Goal: Information Seeking & Learning: Learn about a topic

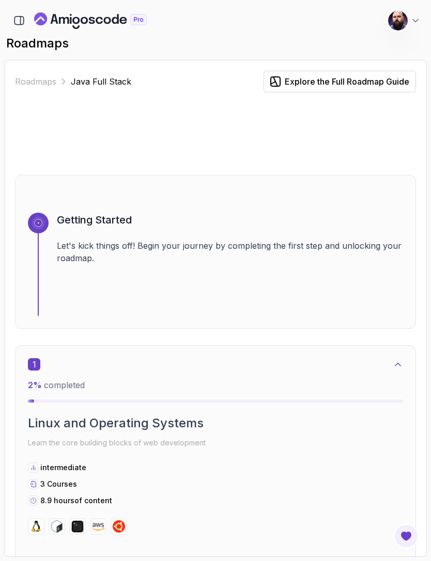
click at [102, 20] on icon "Landing page" at bounding box center [90, 20] width 113 height 17
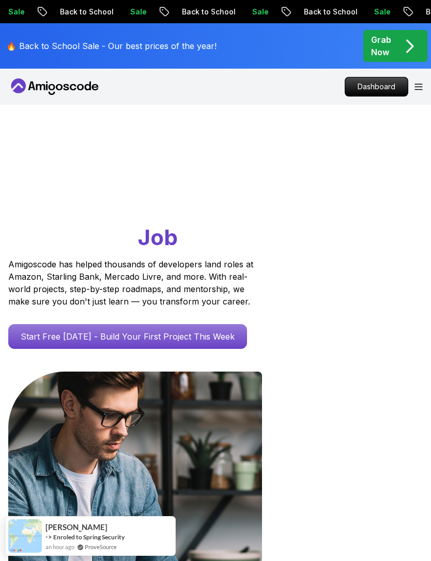
click at [413, 82] on div "Dashboard" at bounding box center [383, 87] width 78 height 20
click at [420, 84] on icon "Open Menu" at bounding box center [418, 87] width 7 height 6
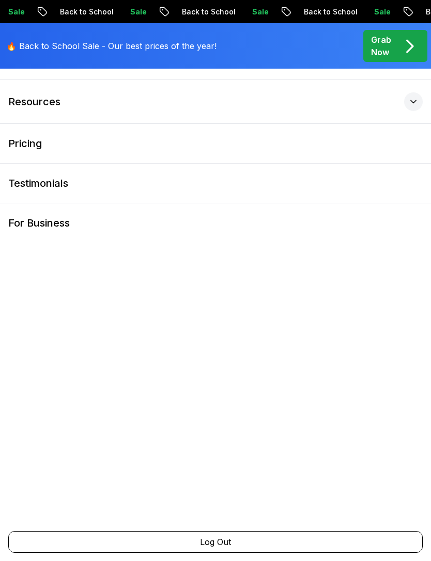
click at [391, 37] on p "Grab Now" at bounding box center [381, 46] width 20 height 25
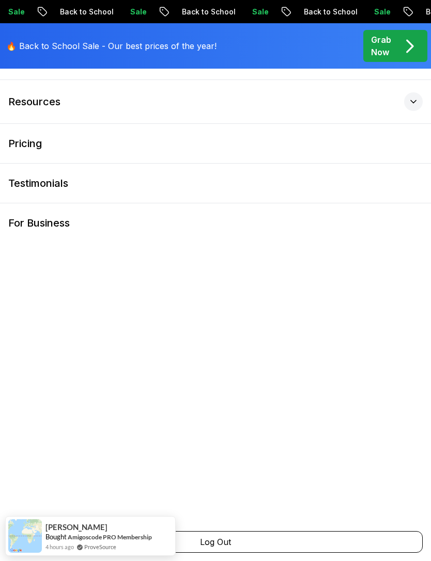
click at [386, 38] on p "Grab Now" at bounding box center [381, 46] width 20 height 25
click at [321, 238] on link "For Business" at bounding box center [215, 222] width 431 height 39
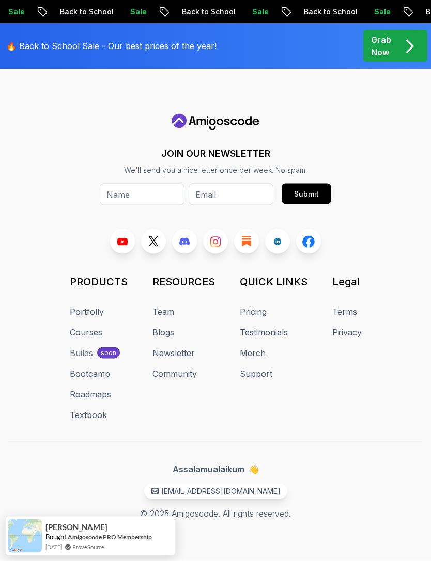
scroll to position [1377, 0]
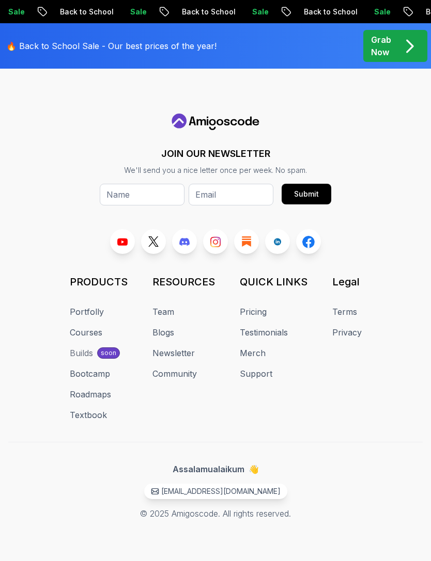
click at [82, 380] on link "Bootcamp" at bounding box center [90, 374] width 40 height 12
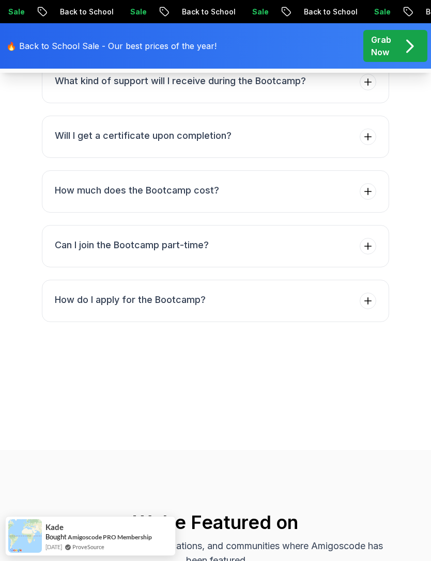
scroll to position [3820, 0]
click at [369, 199] on span at bounding box center [367, 191] width 17 height 17
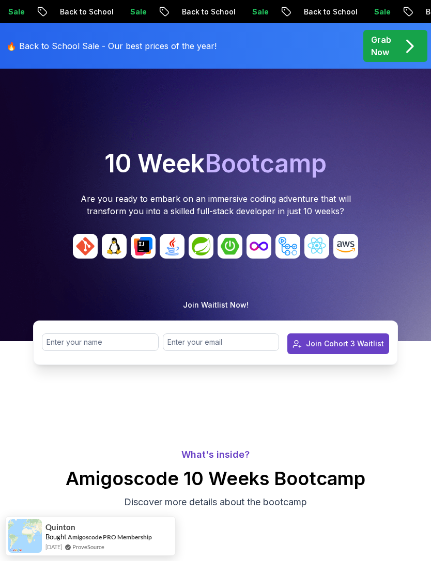
scroll to position [0, 0]
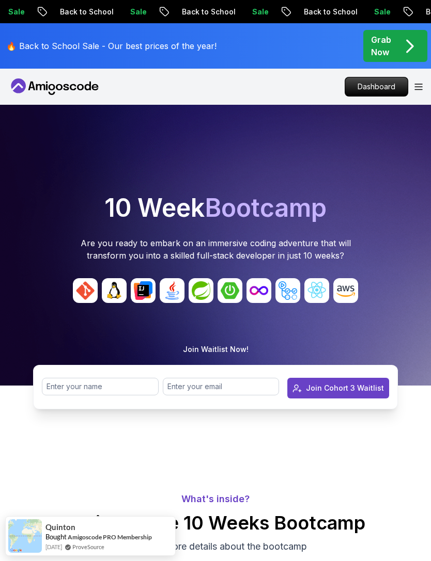
click at [425, 76] on div "Products Resources Pricing Testimonials For Business Dashboard" at bounding box center [215, 87] width 431 height 36
click at [420, 84] on icon "Open Menu" at bounding box center [418, 87] width 8 height 7
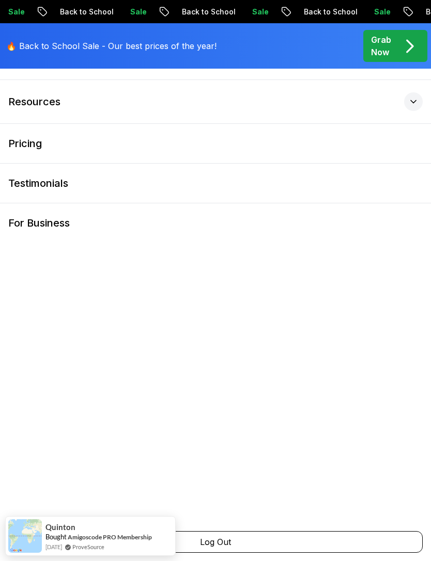
click at [381, 149] on link "Pricing" at bounding box center [215, 143] width 431 height 39
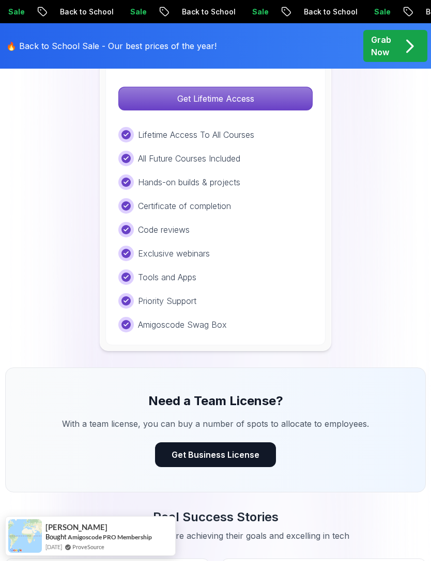
scroll to position [1179, 0]
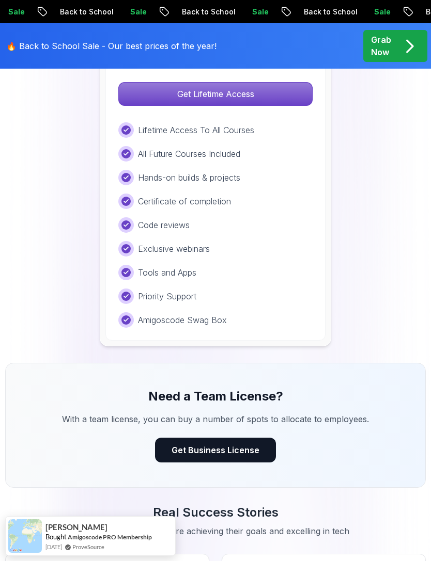
click at [284, 88] on p "Get Lifetime Access" at bounding box center [215, 94] width 193 height 23
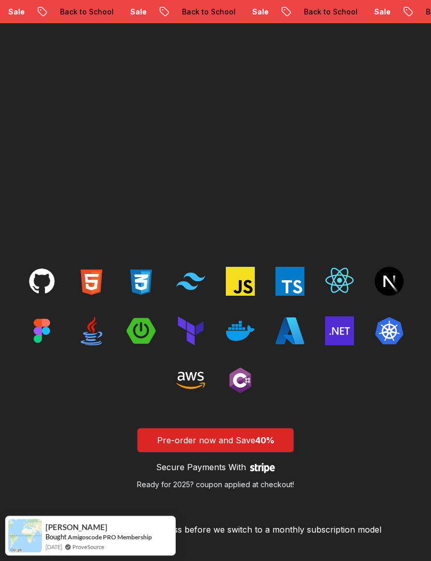
scroll to position [1387, 0]
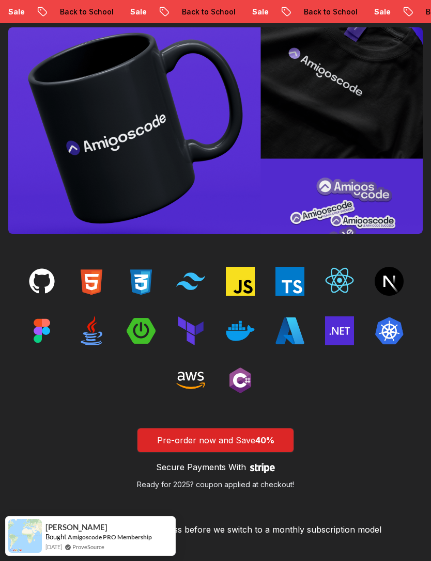
click at [259, 435] on span "40%" at bounding box center [264, 440] width 19 height 10
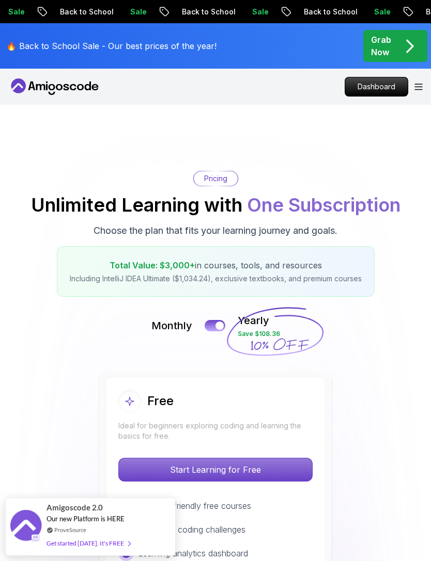
click at [418, 77] on div "Dashboard" at bounding box center [383, 87] width 78 height 20
click at [416, 84] on icon "Open Menu" at bounding box center [418, 87] width 8 height 7
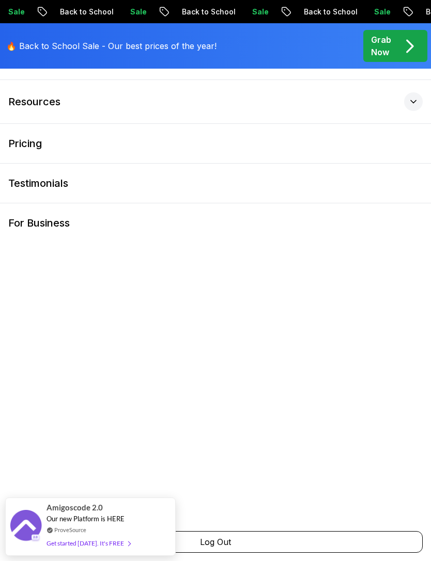
click at [406, 106] on div at bounding box center [413, 101] width 19 height 19
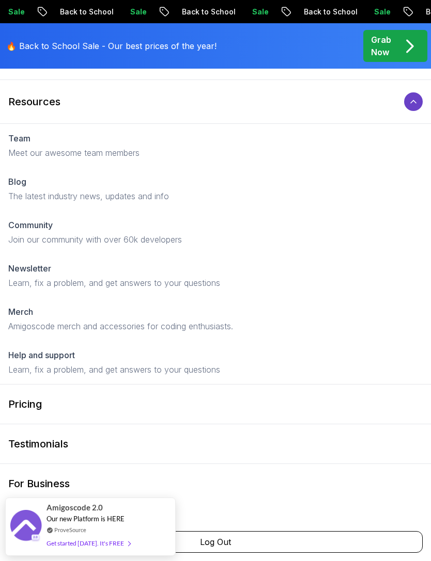
click at [410, 107] on div at bounding box center [413, 101] width 19 height 19
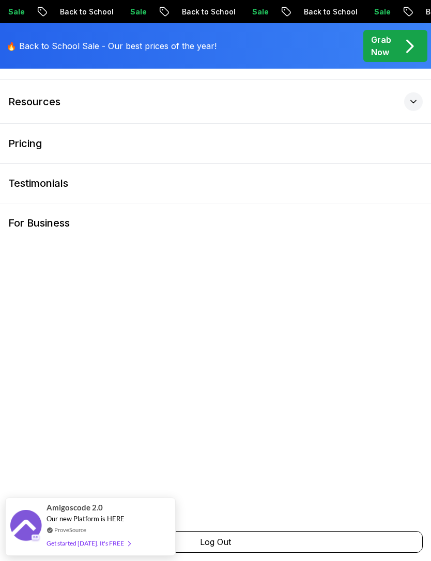
click at [410, 106] on icon at bounding box center [413, 102] width 10 height 10
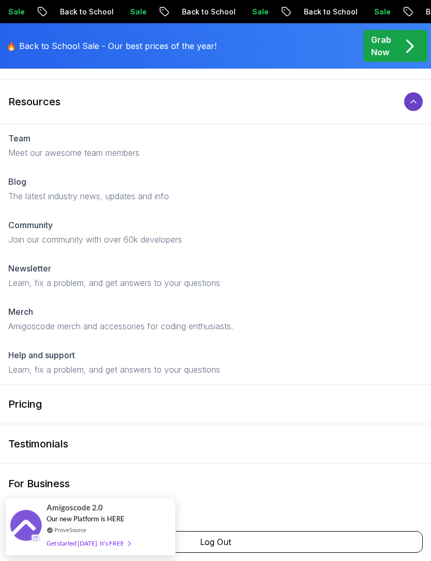
click at [416, 101] on icon at bounding box center [413, 102] width 10 height 10
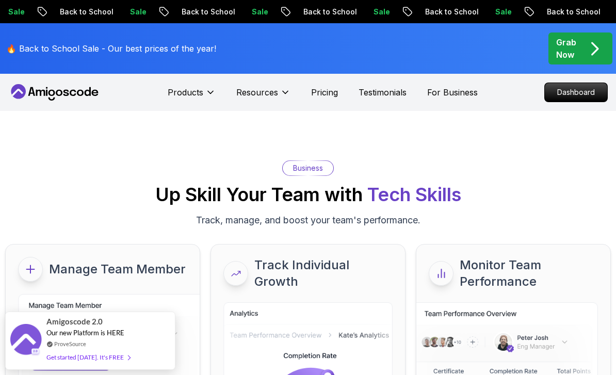
click at [430, 94] on p "Dashboard" at bounding box center [576, 92] width 62 height 19
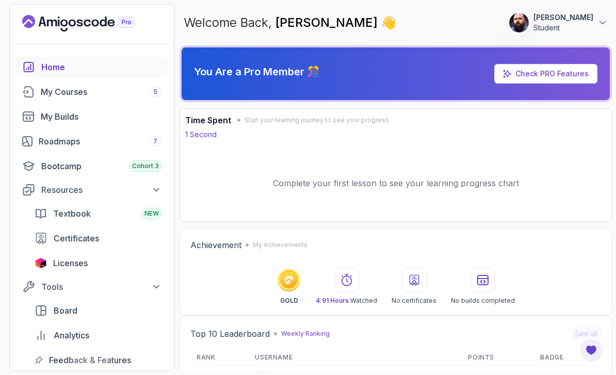
click at [430, 26] on icon at bounding box center [603, 23] width 10 height 10
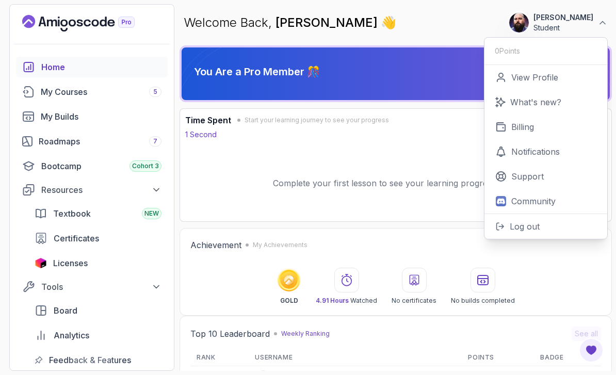
click at [59, 86] on div "My Courses 5" at bounding box center [101, 92] width 121 height 12
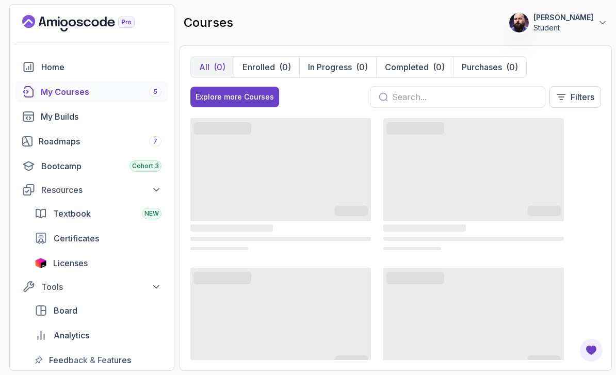
click at [40, 57] on link "Home" at bounding box center [92, 67] width 152 height 21
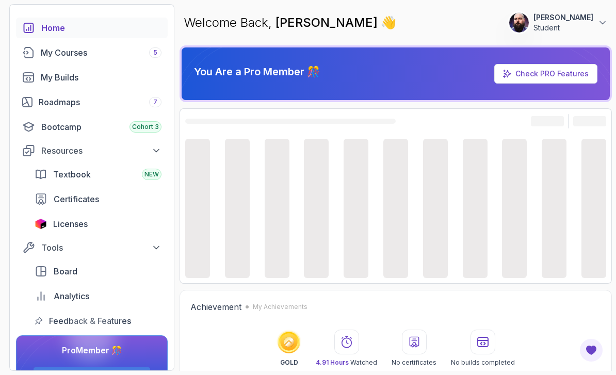
scroll to position [39, 0]
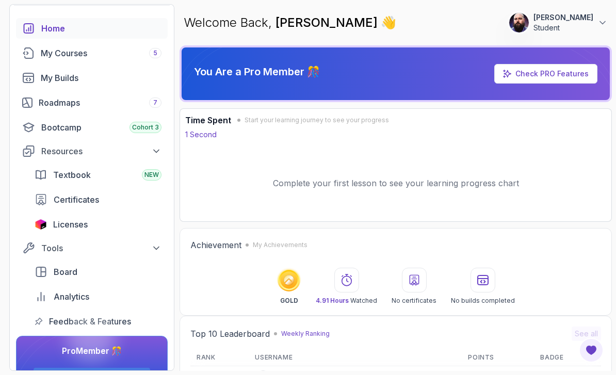
click at [53, 262] on link "Board" at bounding box center [97, 272] width 139 height 21
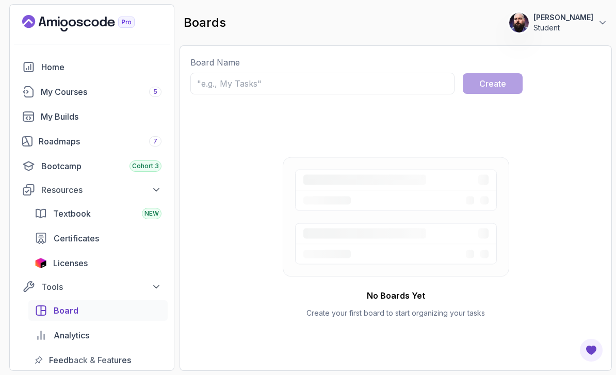
click at [58, 135] on div "Roadmaps 7" at bounding box center [100, 141] width 123 height 12
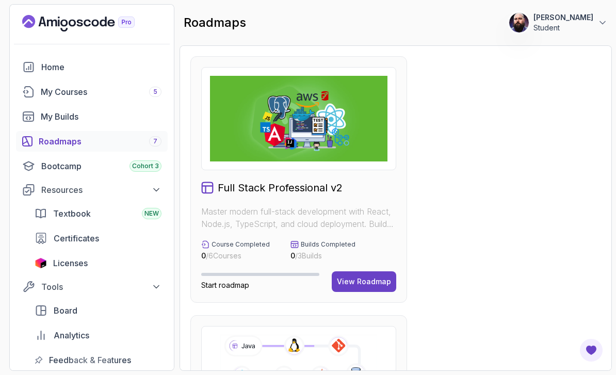
scroll to position [-1, 0]
click at [36, 65] on link "Home" at bounding box center [92, 67] width 152 height 21
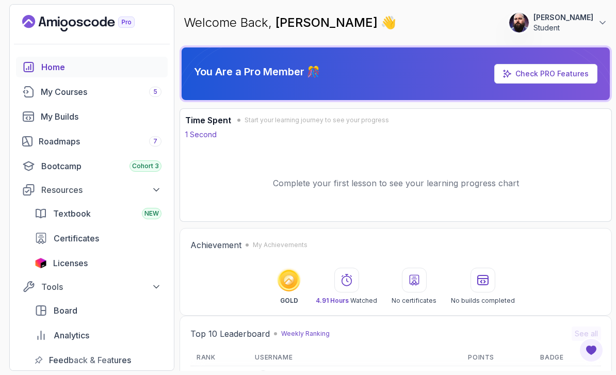
click at [430, 23] on icon at bounding box center [603, 23] width 10 height 10
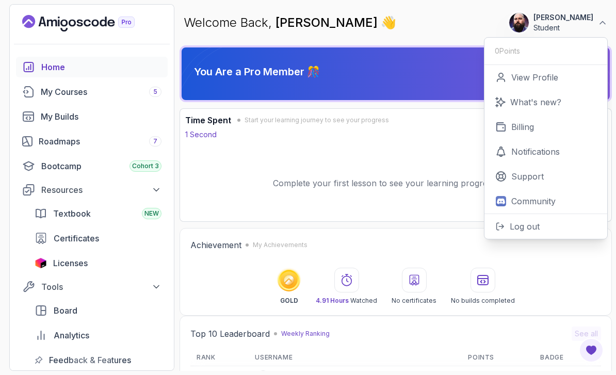
click at [430, 81] on p "View Profile" at bounding box center [535, 77] width 47 height 12
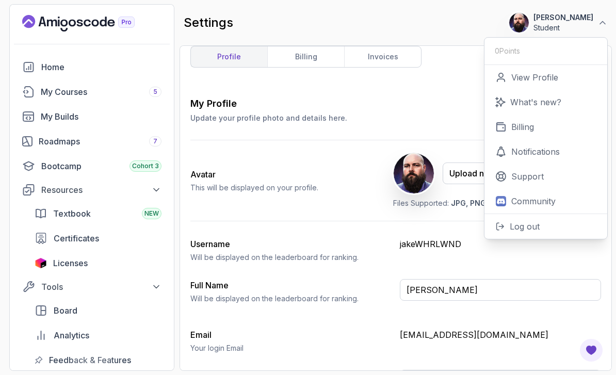
scroll to position [10, 0]
click at [430, 23] on icon at bounding box center [602, 23] width 5 height 3
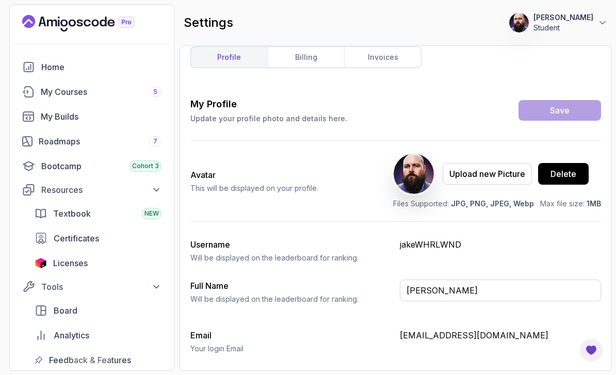
click at [59, 86] on div "My Courses 5" at bounding box center [101, 92] width 121 height 12
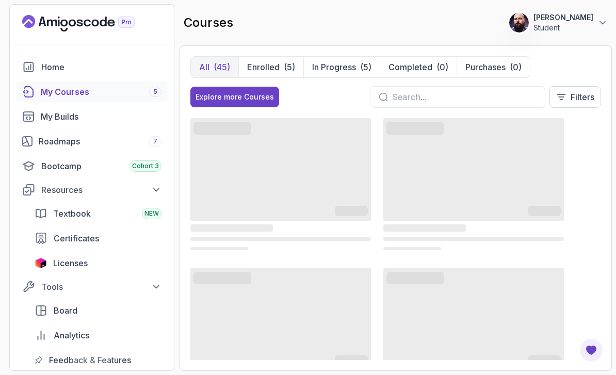
click at [275, 61] on p "Enrolled" at bounding box center [263, 67] width 33 height 12
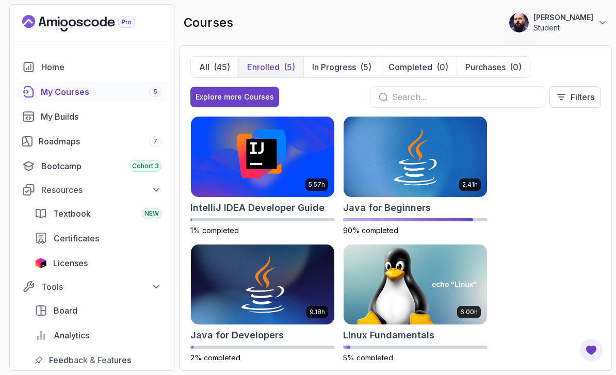
click at [68, 135] on div "Roadmaps 7" at bounding box center [100, 141] width 123 height 12
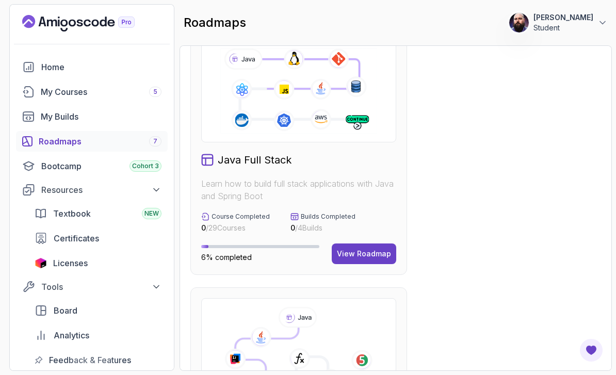
scroll to position [297, 0]
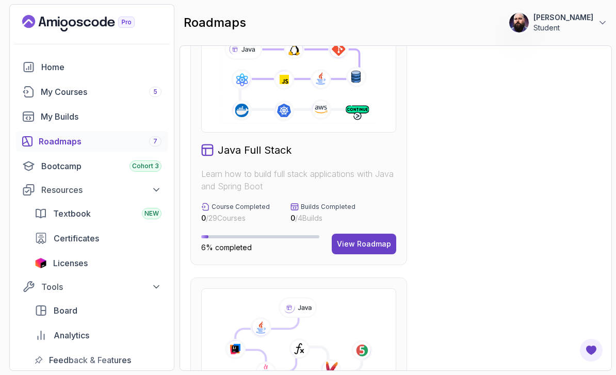
click at [373, 239] on div "View Roadmap" at bounding box center [364, 244] width 54 height 10
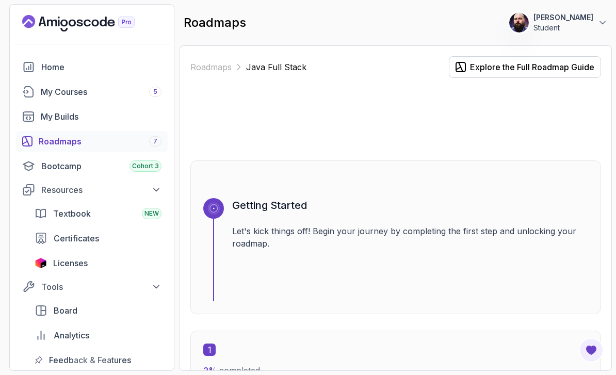
click at [430, 61] on div "Explore the Full Roadmap Guide" at bounding box center [532, 67] width 124 height 12
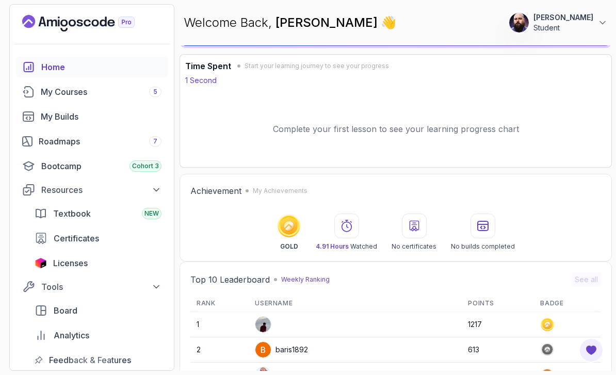
scroll to position [30, 0]
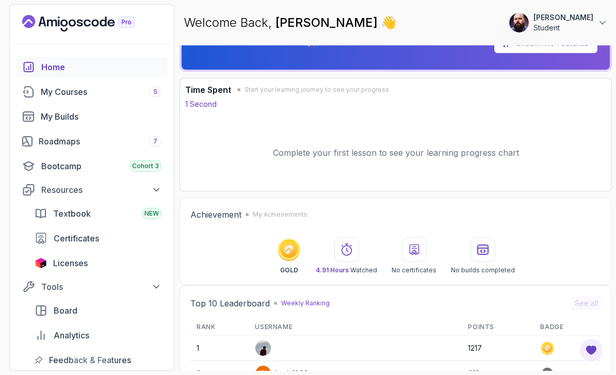
click at [350, 244] on icon at bounding box center [347, 250] width 12 height 12
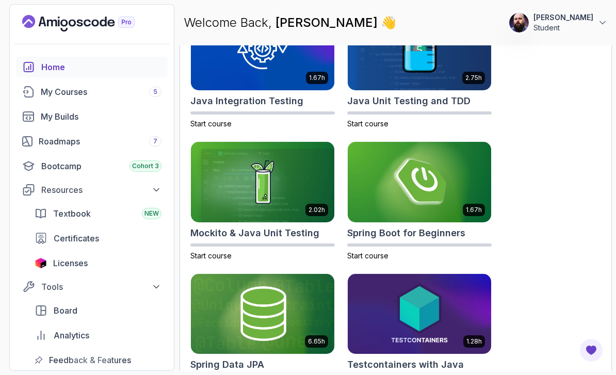
scroll to position [665, 0]
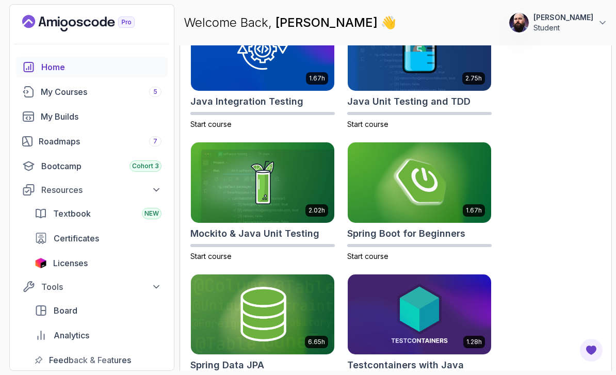
click at [66, 135] on div "Roadmaps 7" at bounding box center [100, 141] width 123 height 12
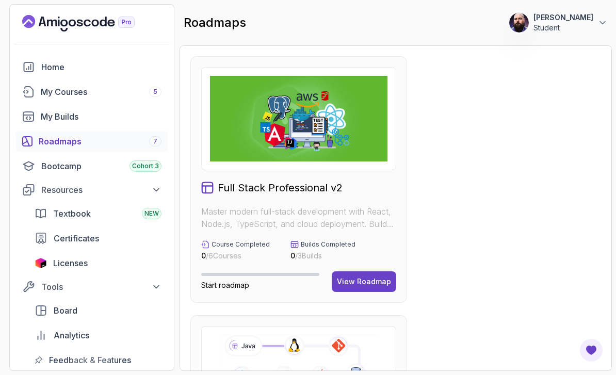
scroll to position [218, 0]
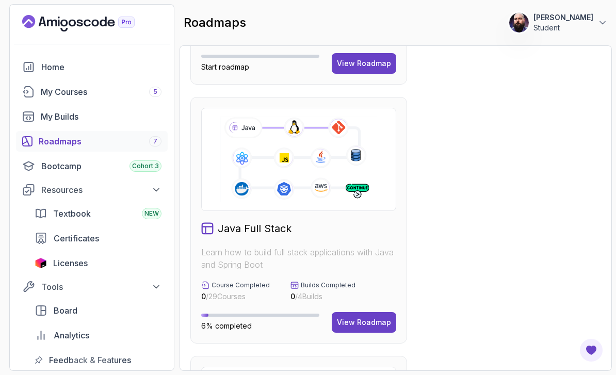
click at [371, 327] on div "View Roadmap" at bounding box center [364, 322] width 54 height 10
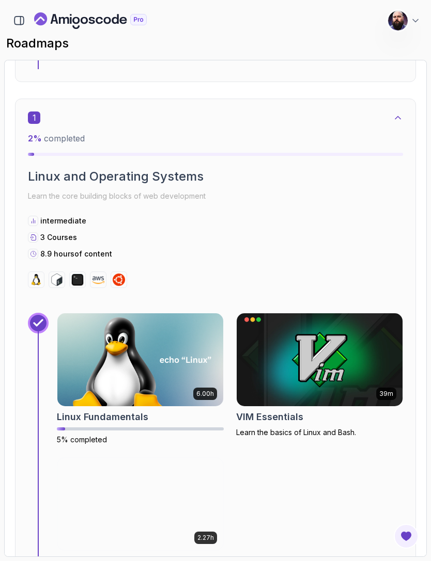
scroll to position [248, 0]
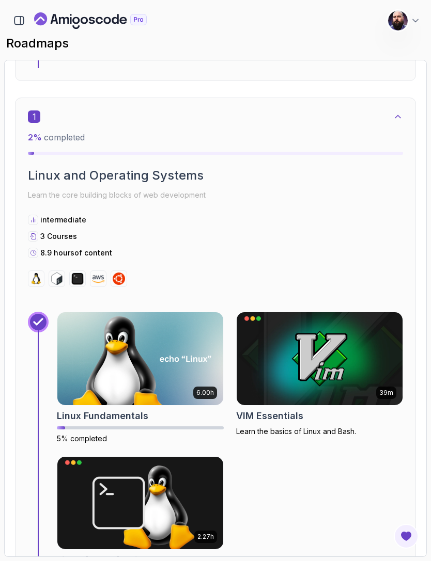
click at [190, 363] on img at bounding box center [140, 358] width 166 height 93
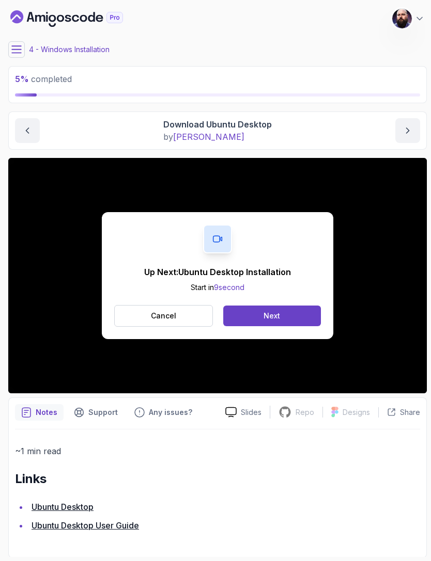
click at [270, 322] on button "Next" at bounding box center [272, 316] width 98 height 21
